Goal: Information Seeking & Learning: Learn about a topic

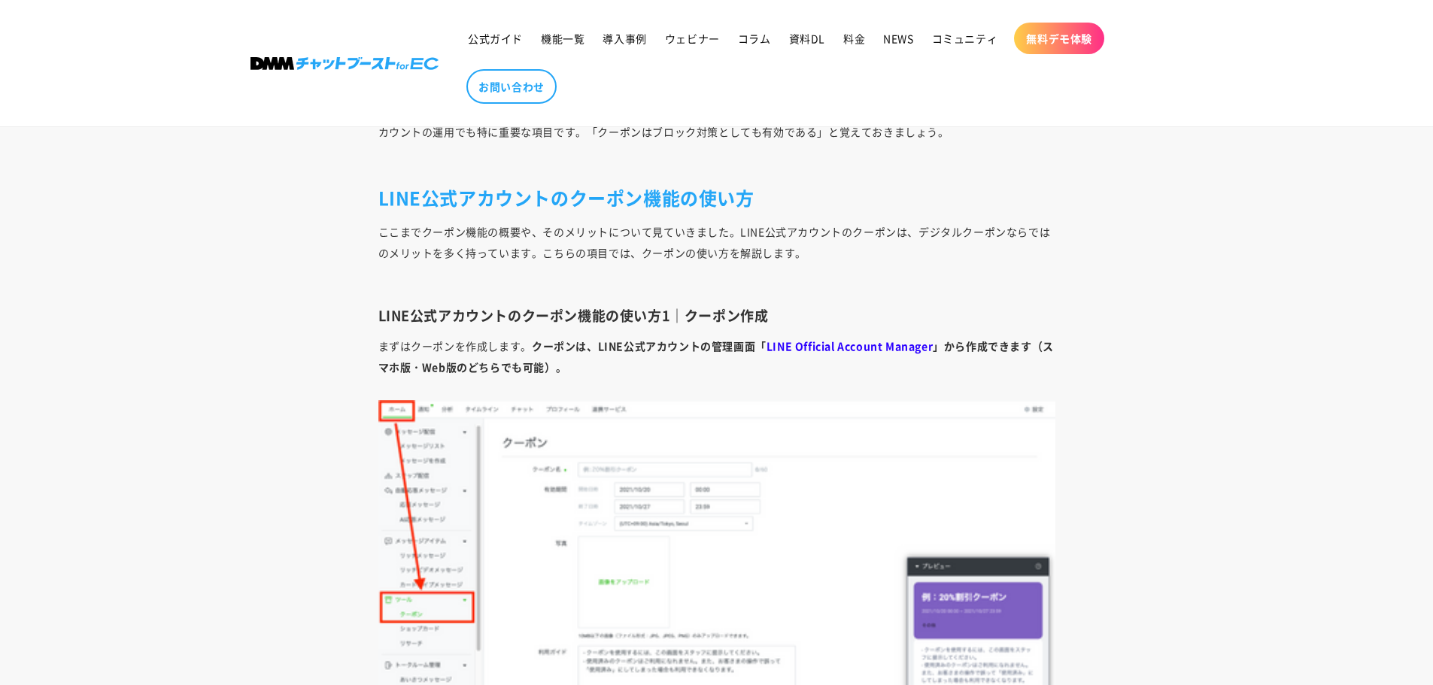
scroll to position [4964, 0]
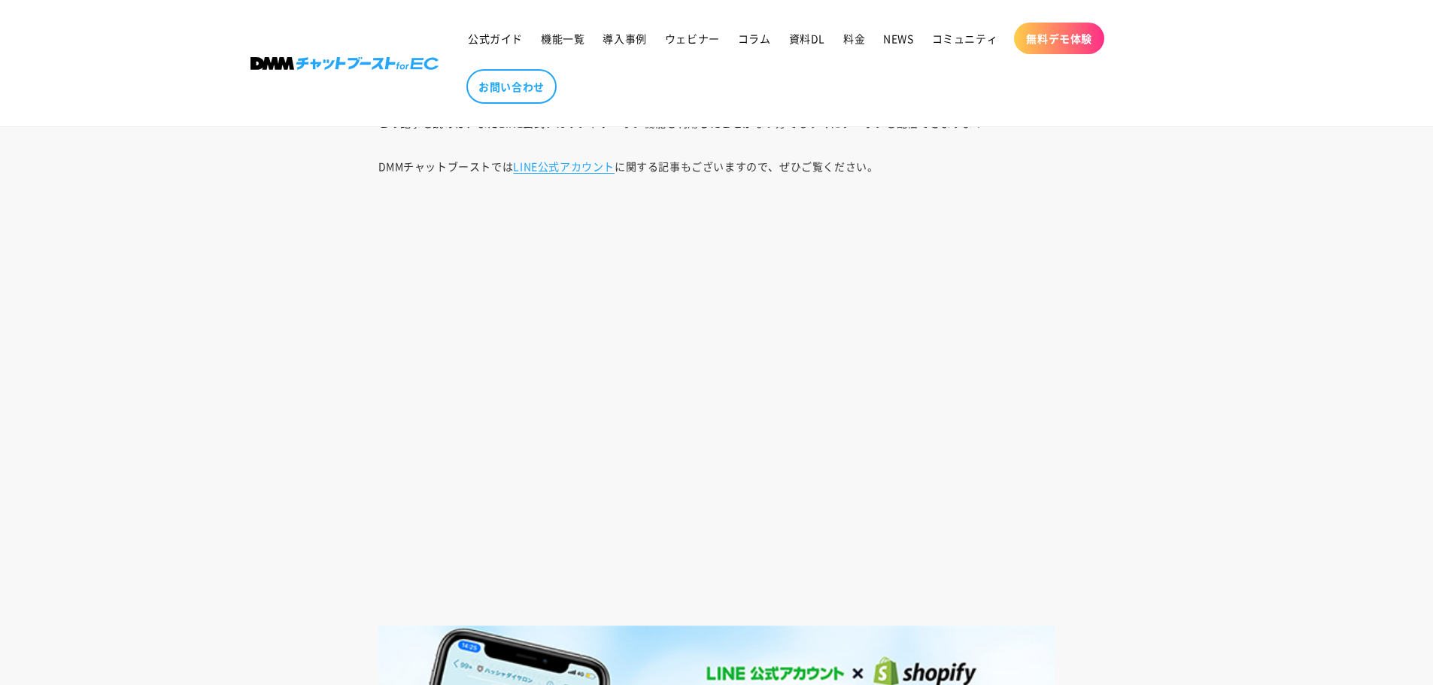
scroll to position [1128, 0]
